Goal: Task Accomplishment & Management: Use online tool/utility

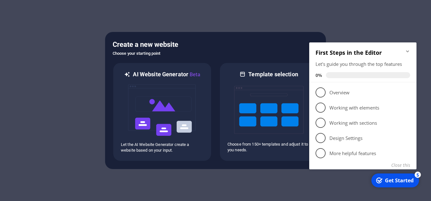
click at [49, 87] on div at bounding box center [215, 100] width 431 height 201
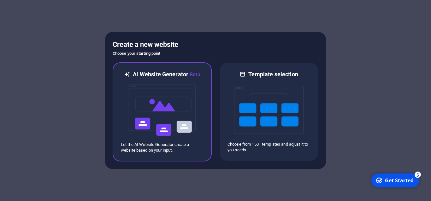
click at [149, 91] on img at bounding box center [162, 109] width 69 height 63
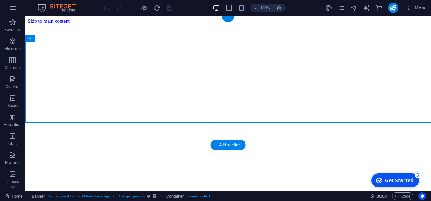
click at [127, 24] on figure at bounding box center [228, 24] width 401 height 0
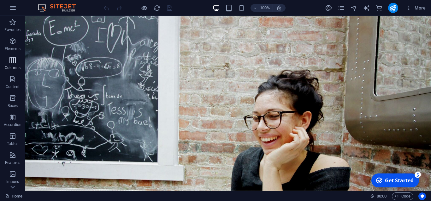
click at [15, 60] on icon "button" at bounding box center [13, 60] width 8 height 8
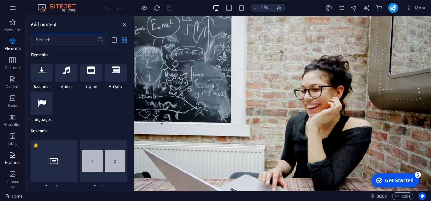
scroll to position [57, 0]
click at [14, 81] on icon "button" at bounding box center [13, 79] width 8 height 8
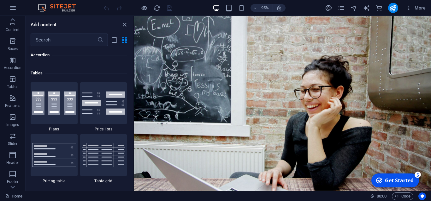
scroll to position [2216, 0]
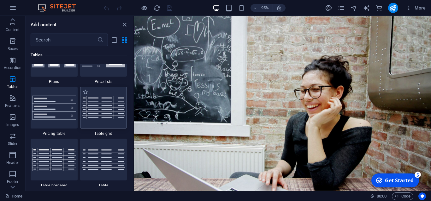
click at [106, 119] on img at bounding box center [104, 107] width 44 height 23
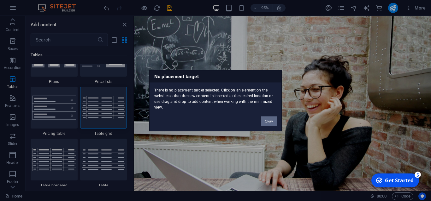
click at [194, 97] on div "There is no placement target selected. Click on an element on the website so th…" at bounding box center [216, 95] width 132 height 27
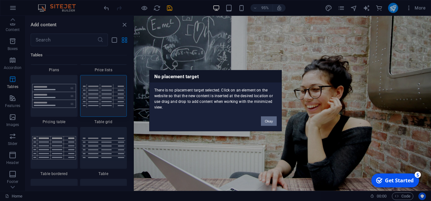
click at [267, 120] on button "Okay" at bounding box center [269, 120] width 16 height 9
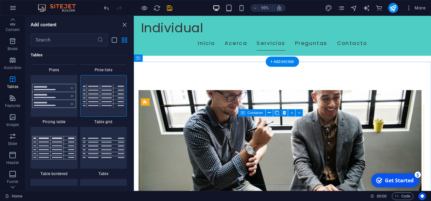
scroll to position [215, 0]
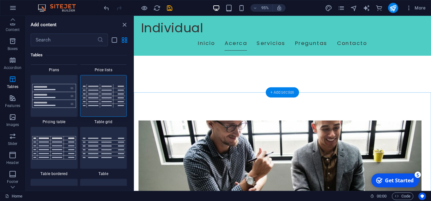
click at [278, 92] on div "+ Add section" at bounding box center [282, 92] width 33 height 10
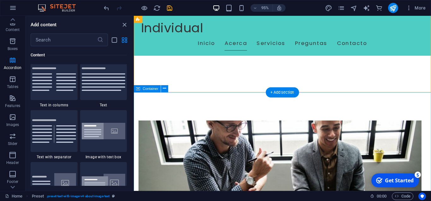
scroll to position [1111, 0]
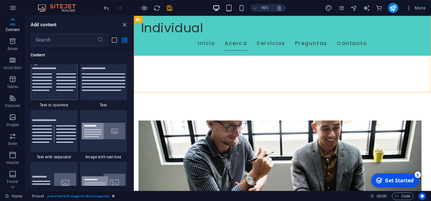
click at [61, 87] on img at bounding box center [54, 78] width 44 height 23
click at [134, 87] on div "Drag here to replace the existing content. Press “Ctrl” if you want to create a…" at bounding box center [282, 103] width 297 height 175
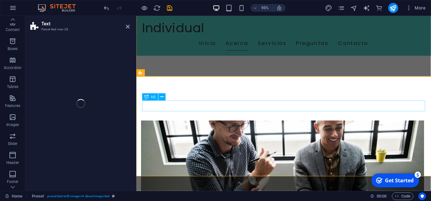
scroll to position [57, 0]
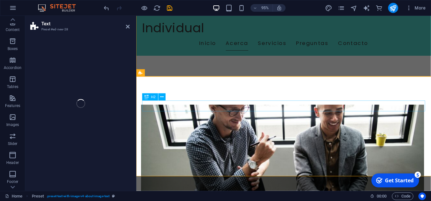
select select "rem"
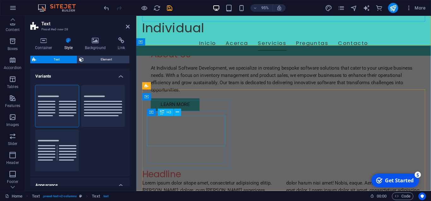
scroll to position [467, 0]
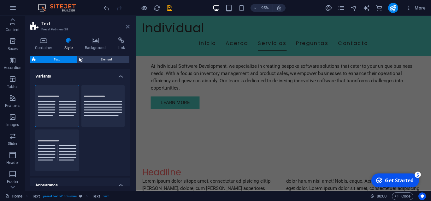
click at [127, 27] on icon at bounding box center [128, 26] width 4 height 5
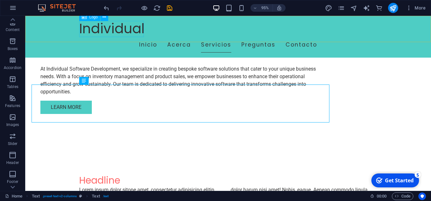
scroll to position [268, 0]
